Goal: Transaction & Acquisition: Purchase product/service

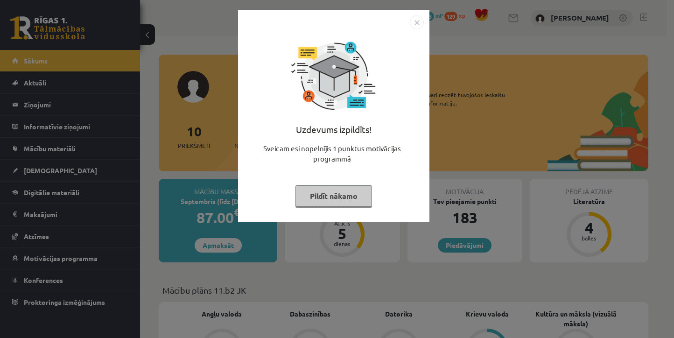
click at [344, 200] on button "Pildīt nākamo" at bounding box center [333, 195] width 77 height 21
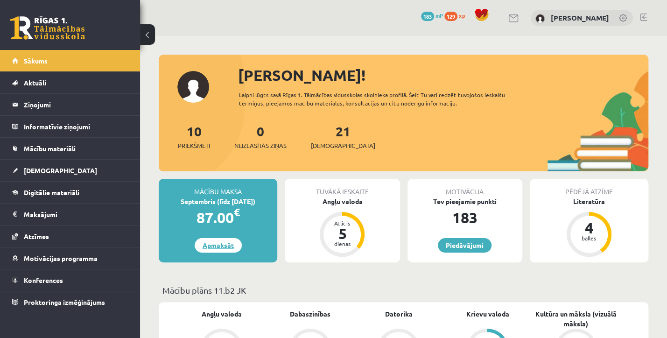
click at [218, 243] on link "Apmaksāt" at bounding box center [218, 245] width 47 height 14
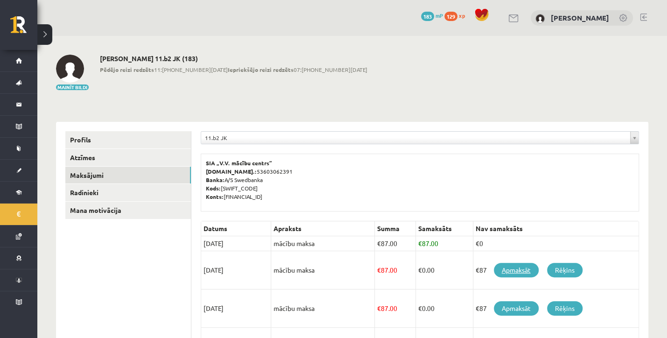
click at [508, 272] on link "Apmaksāt" at bounding box center [516, 270] width 45 height 14
click at [562, 270] on link "Rēķins" at bounding box center [564, 270] width 35 height 14
